Goal: Task Accomplishment & Management: Manage account settings

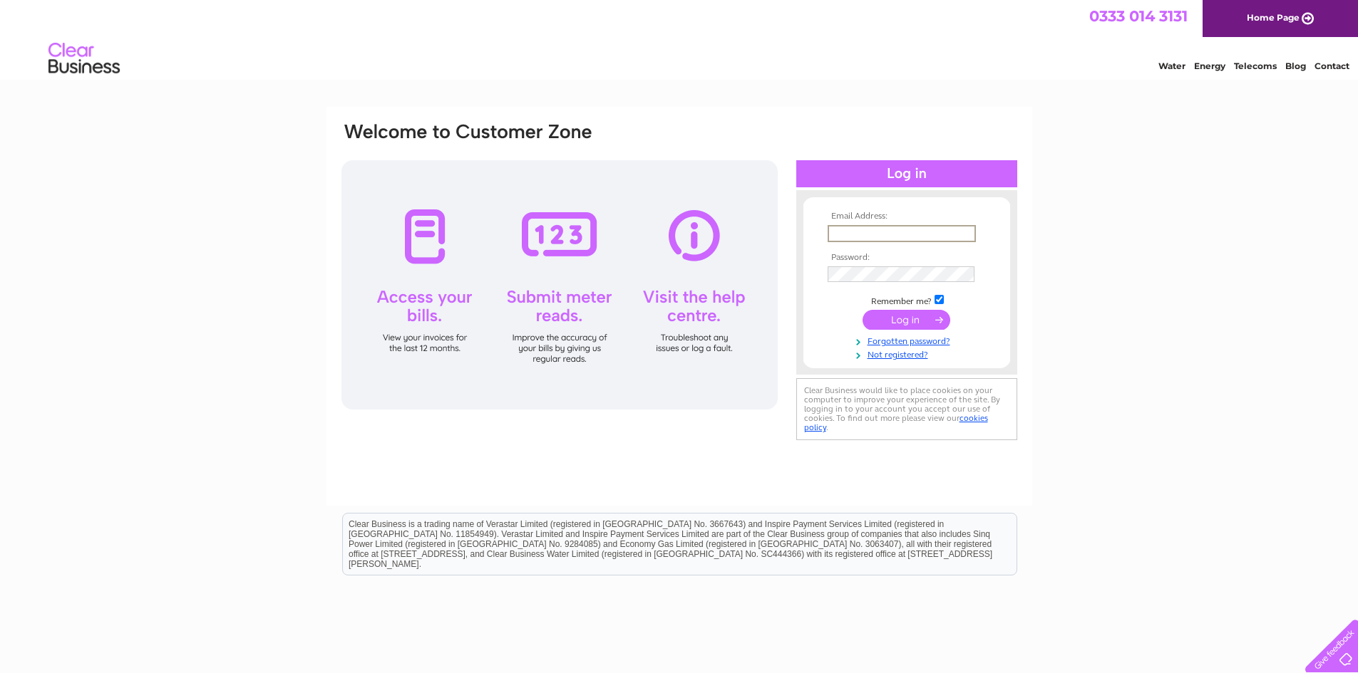
click at [847, 236] on input "text" at bounding box center [901, 233] width 148 height 17
type input "james.lochery@outlook.com"
click at [914, 319] on input "submit" at bounding box center [906, 319] width 88 height 20
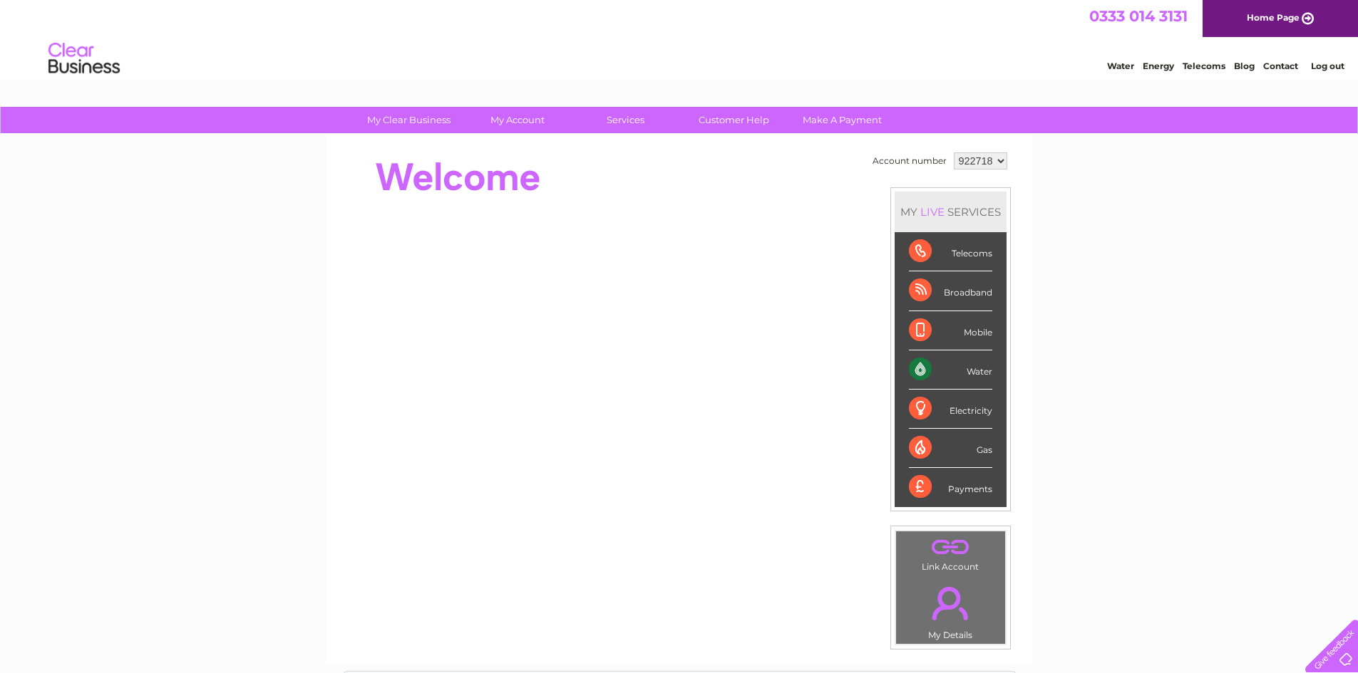
click at [1224, 289] on div "My Clear Business Login Details My Details My Preferences Link Account My Accou…" at bounding box center [679, 507] width 1358 height 801
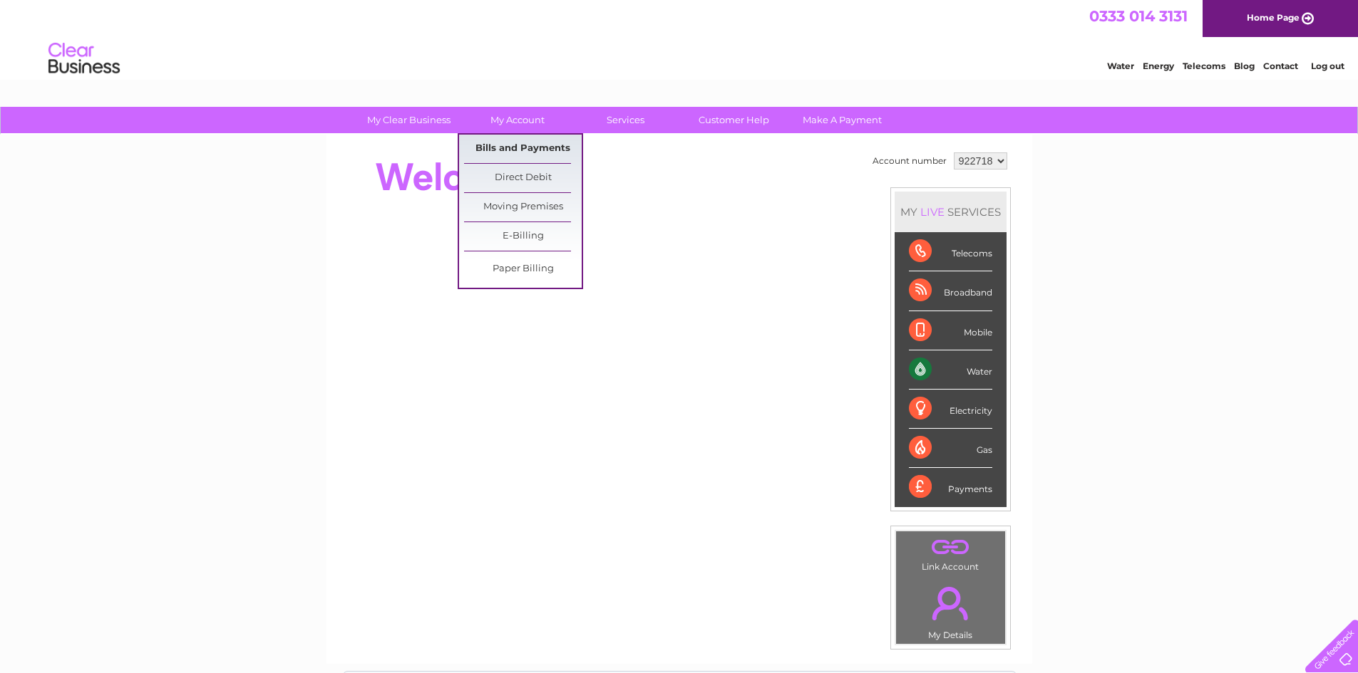
click at [515, 145] on link "Bills and Payments" at bounding box center [523, 149] width 118 height 29
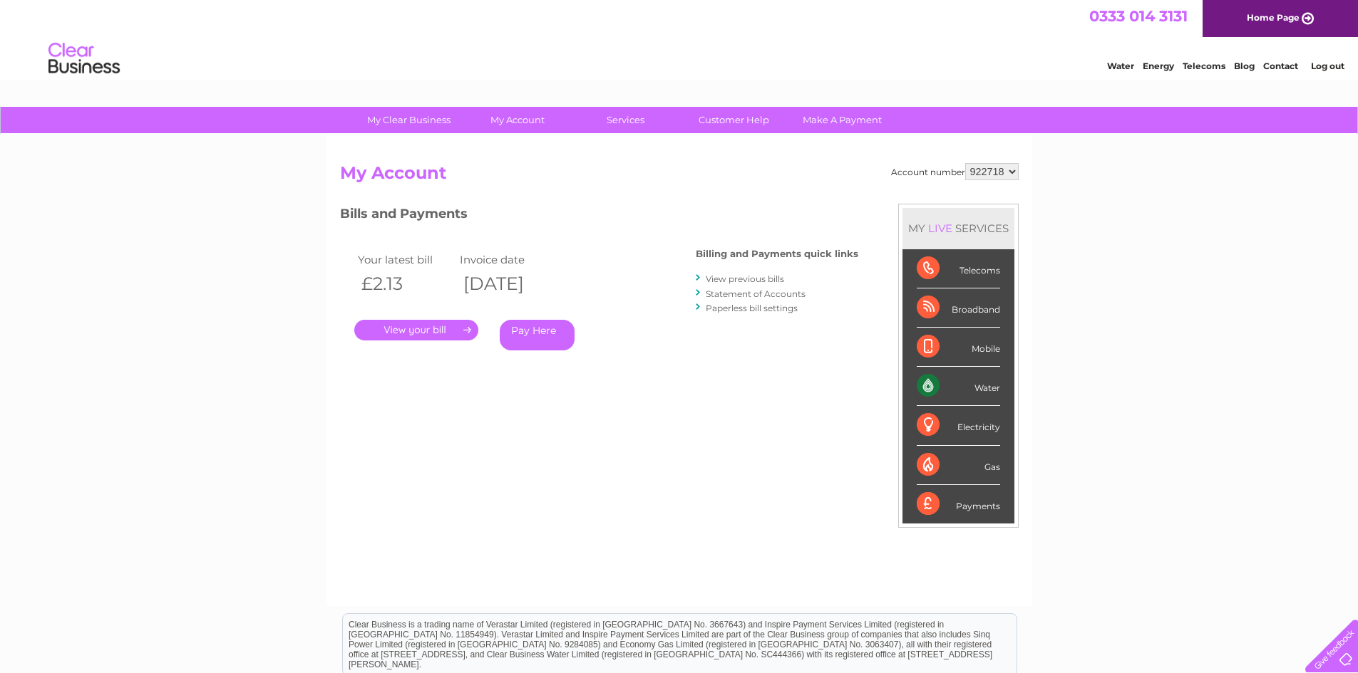
click at [435, 334] on link "." at bounding box center [416, 330] width 124 height 21
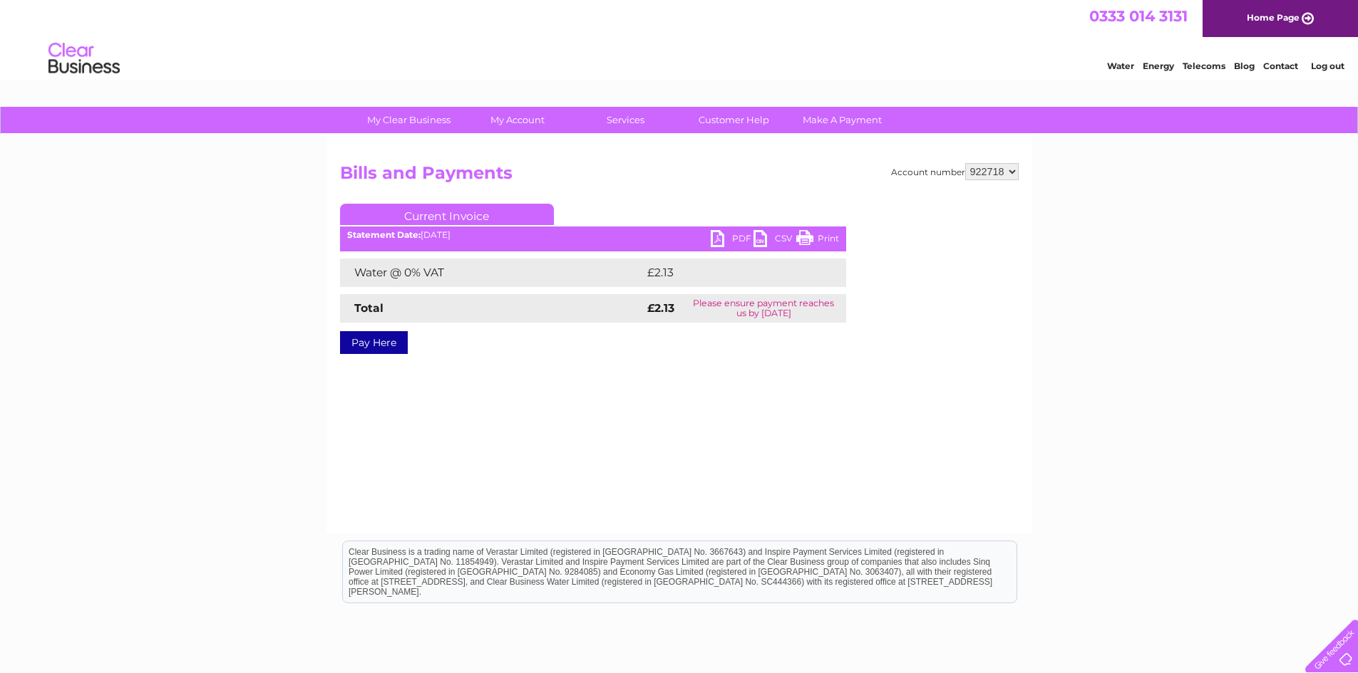
click at [717, 234] on link "PDF" at bounding box center [732, 240] width 43 height 21
click at [1332, 67] on link "Log out" at bounding box center [1327, 66] width 33 height 11
